Goal: Information Seeking & Learning: Learn about a topic

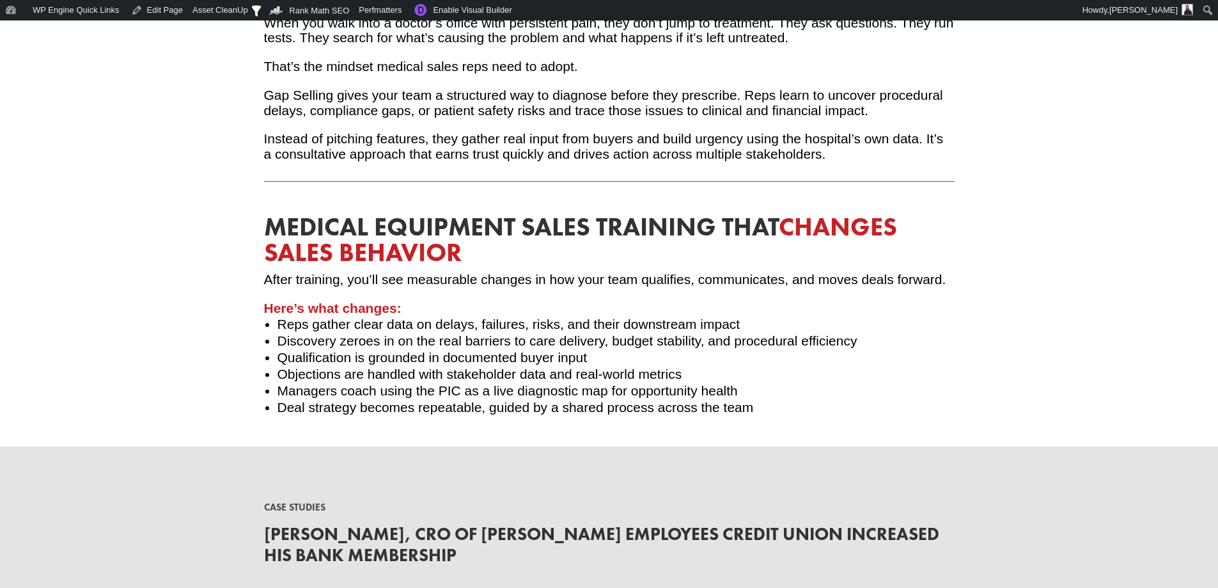
scroll to position [2236, 0]
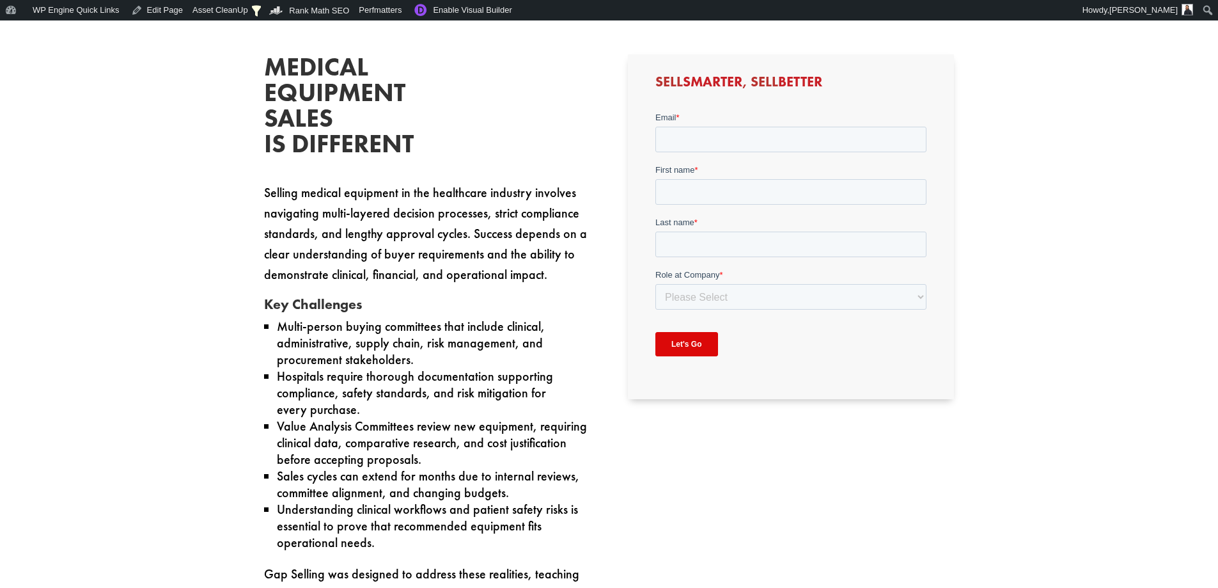
scroll to position [831, 0]
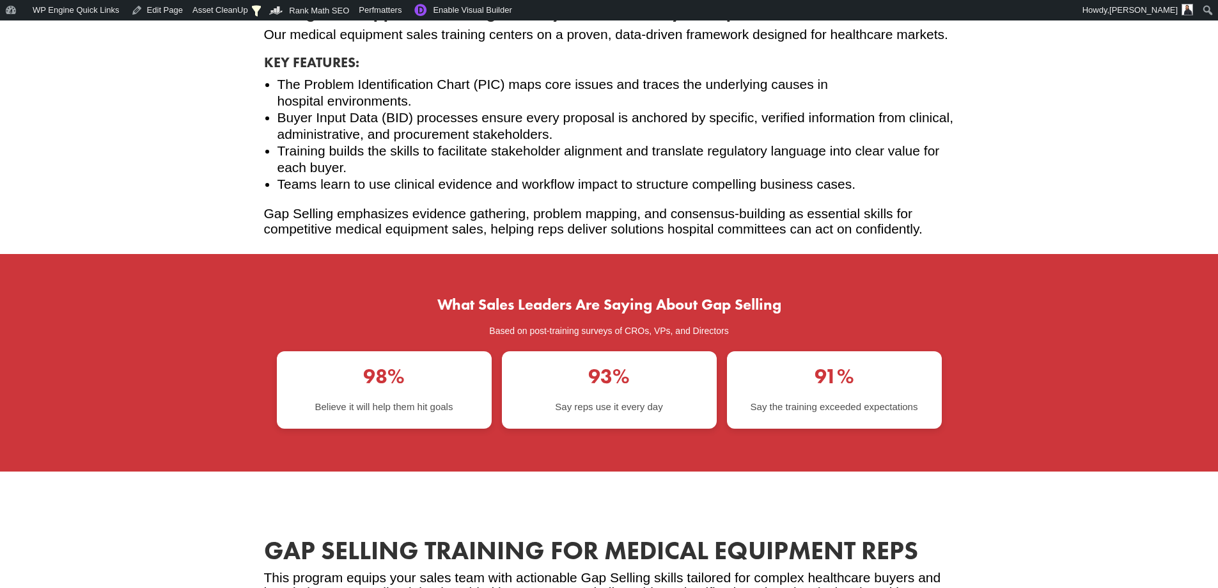
scroll to position [1660, 0]
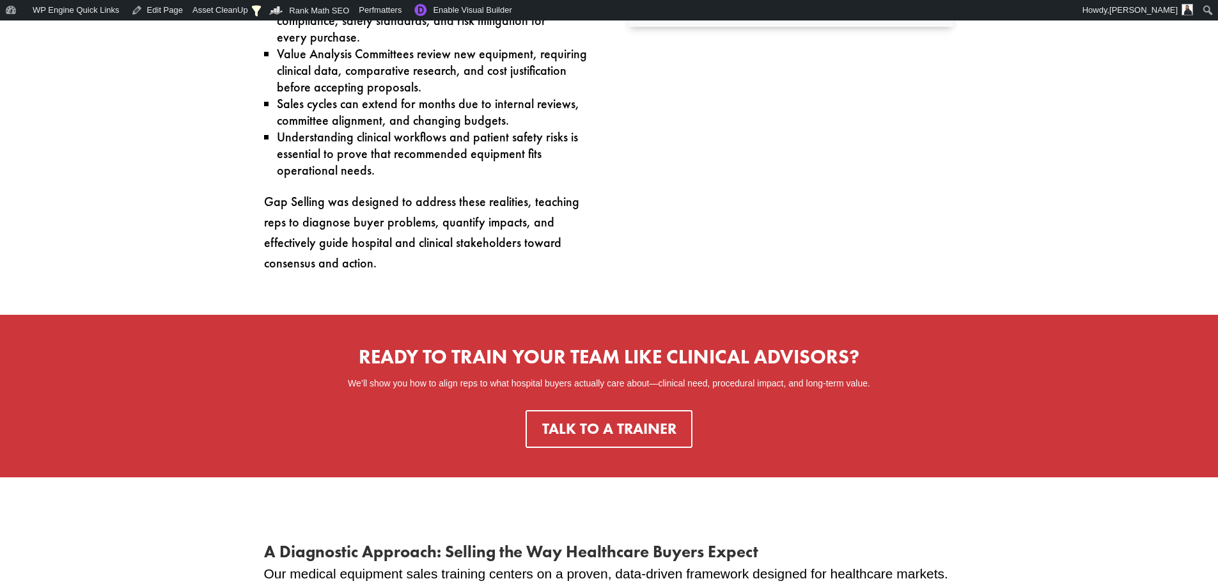
scroll to position [1596, 0]
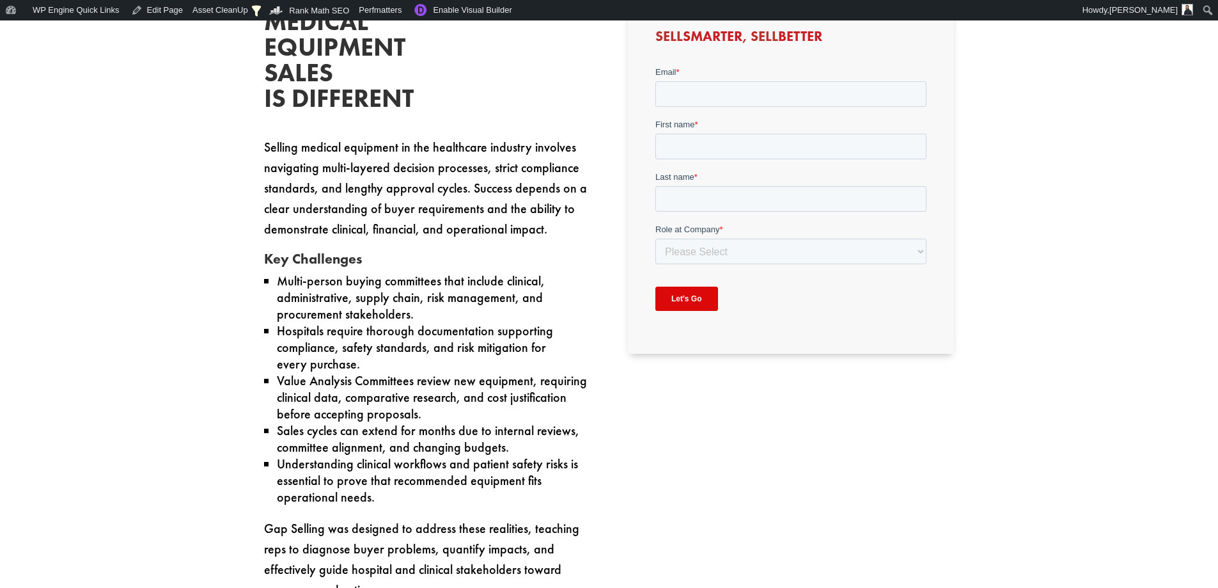
scroll to position [767, 0]
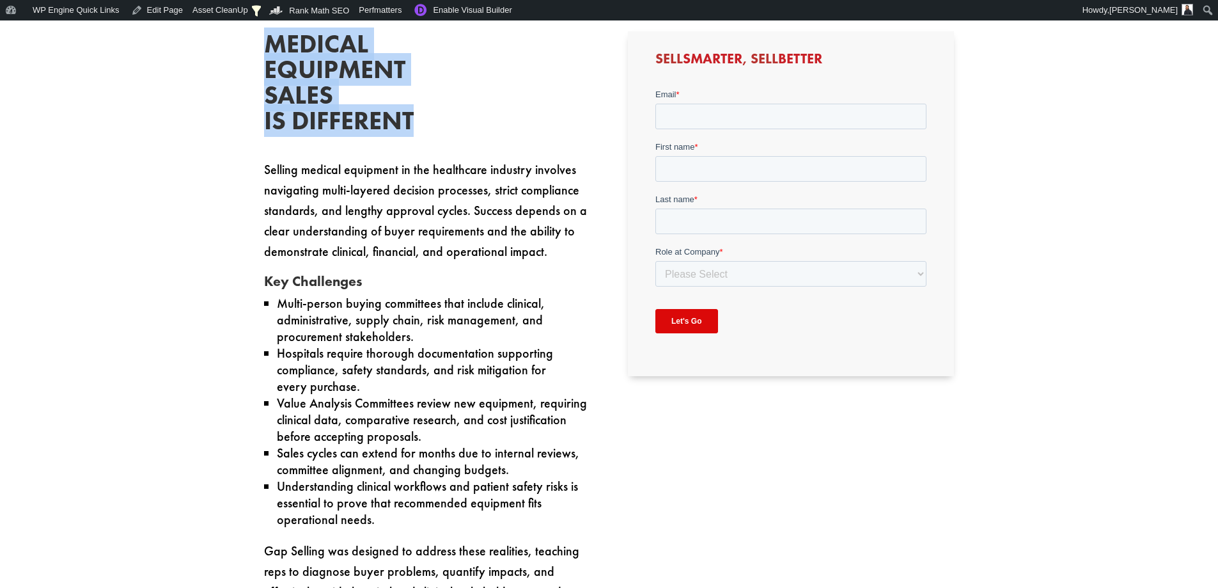
drag, startPoint x: 426, startPoint y: 121, endPoint x: 251, endPoint y: 55, distance: 186.8
click at [251, 55] on div "Medical Equipment Sales is Different Selling medical equipment in the healthcar…" at bounding box center [609, 327] width 1218 height 674
copy h2 "Medical Equipment Sales is Different"
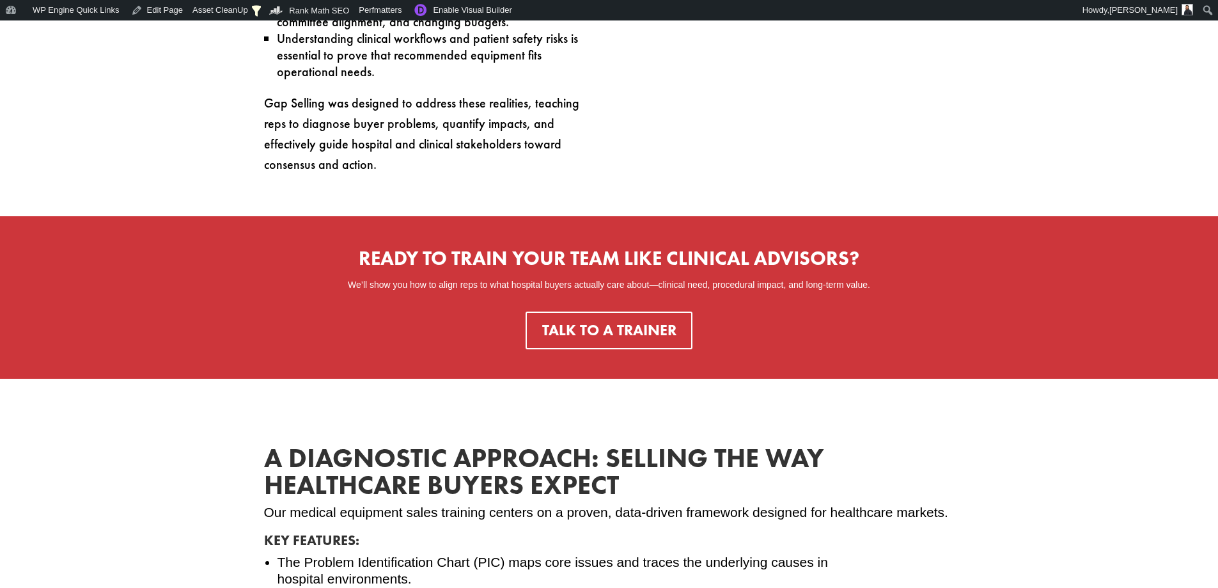
scroll to position [1471, 0]
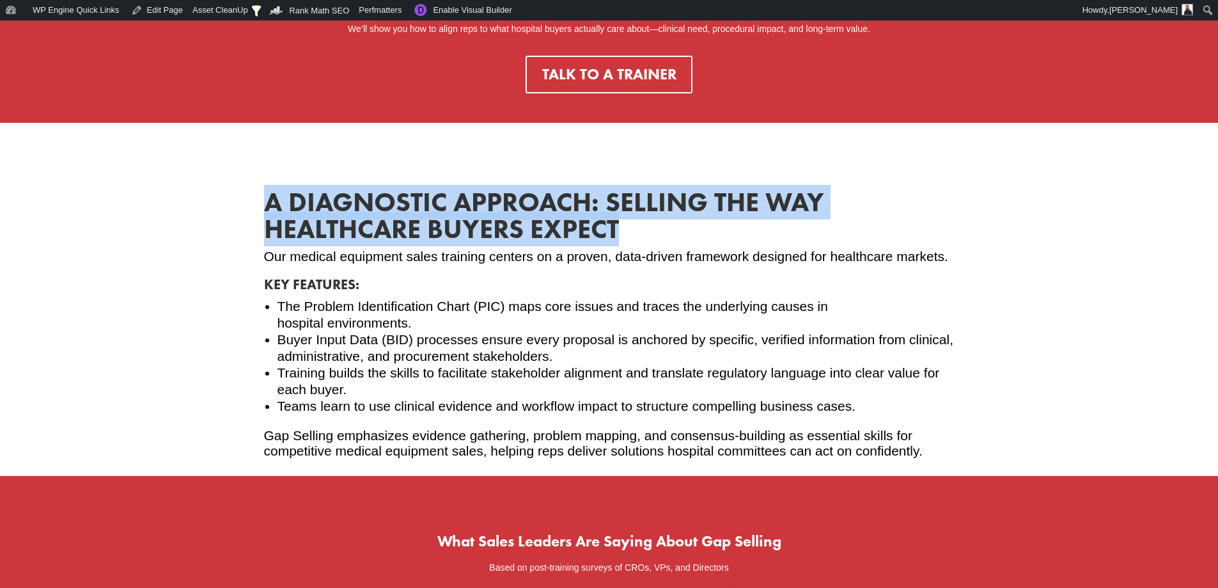
drag, startPoint x: 703, startPoint y: 237, endPoint x: 269, endPoint y: 207, distance: 435.2
click at [269, 207] on h2 "A Diagnostic Approach: Selling the Way Healthcare Buyers Expect" at bounding box center [609, 219] width 691 height 60
copy h2 "A Diagnostic Approach: Selling the Way Healthcare Buyers Expect"
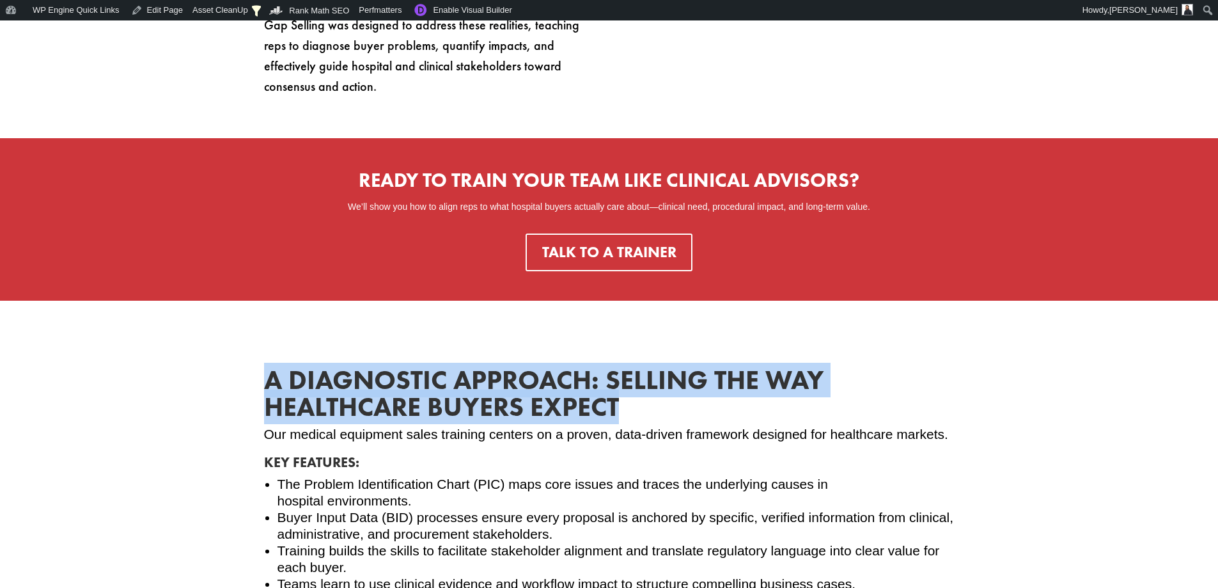
scroll to position [1407, 0]
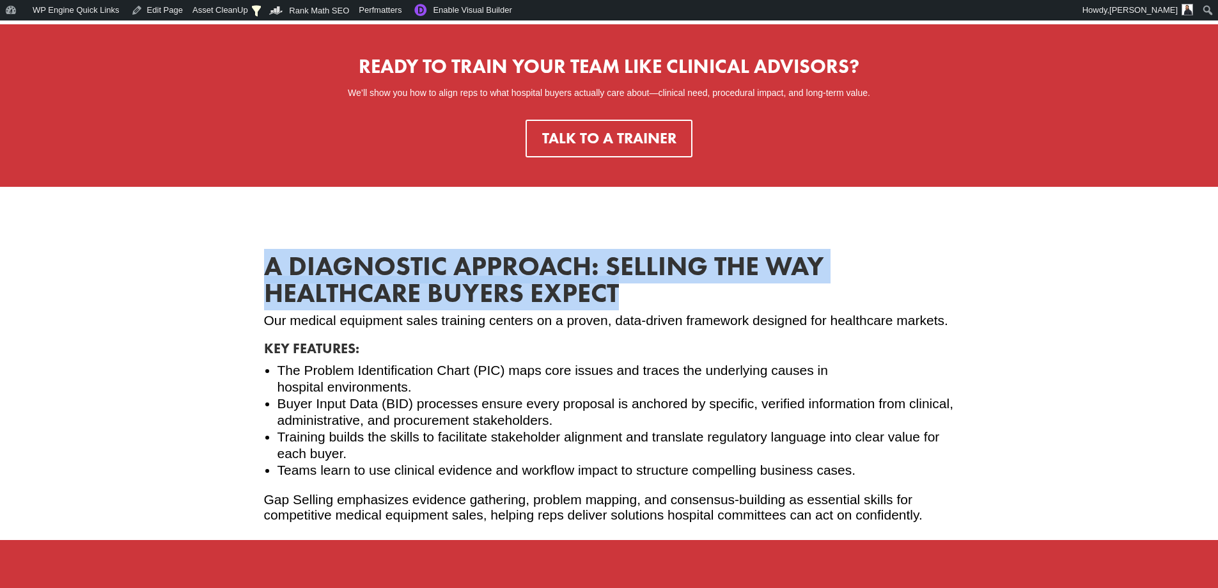
click at [286, 294] on h2 "A Diagnostic Approach: Selling the Way Healthcare Buyers Expect" at bounding box center [609, 283] width 691 height 60
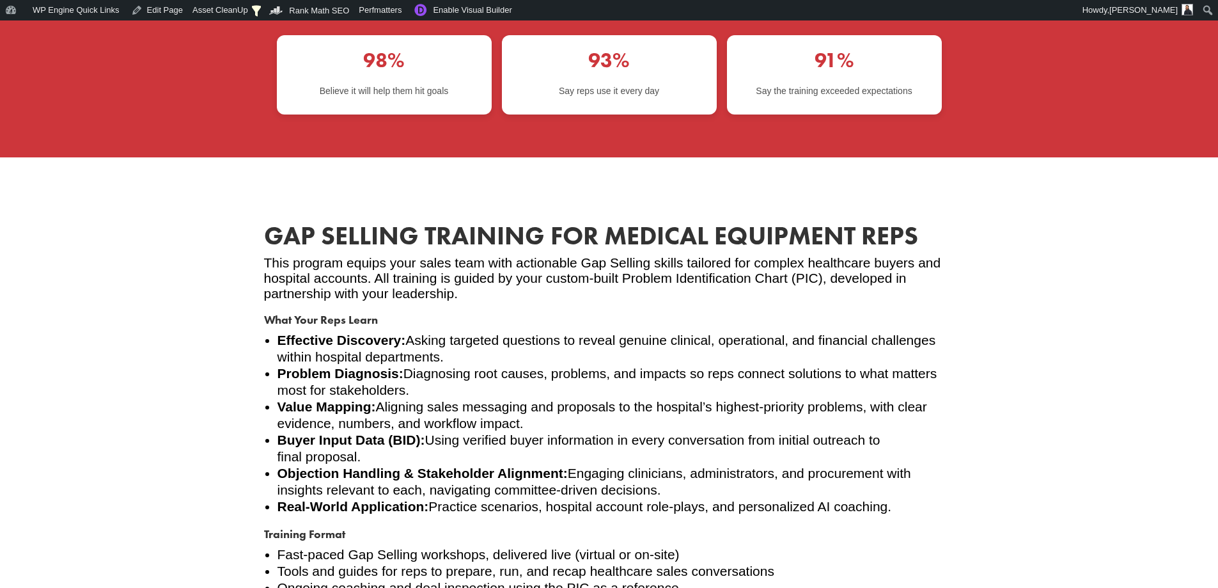
scroll to position [2046, 0]
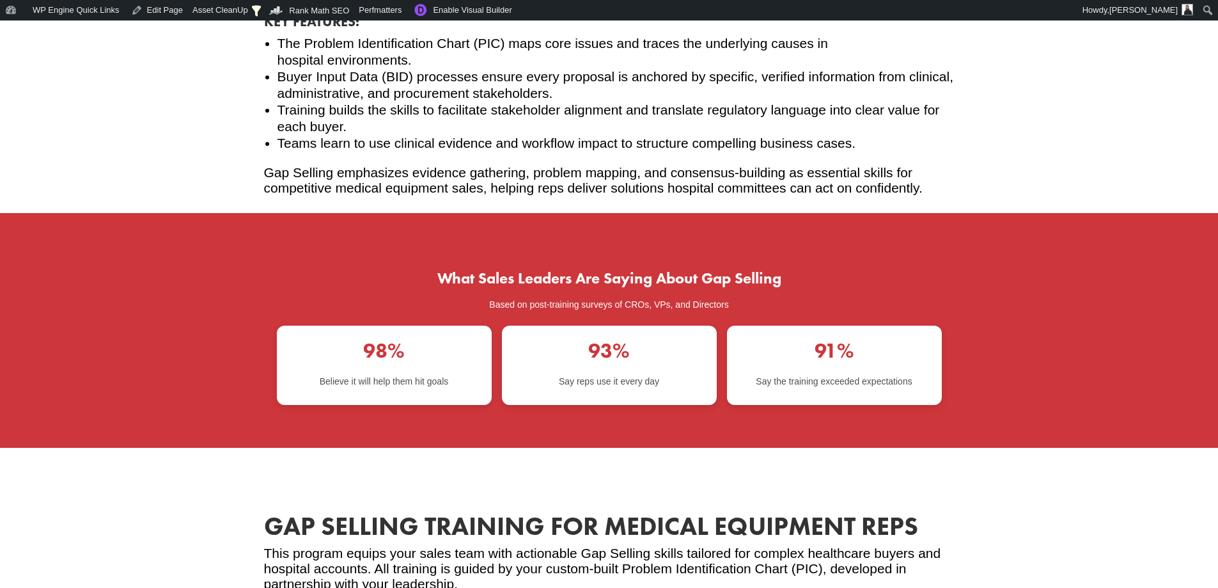
scroll to position [1663, 0]
